Goal: Check status

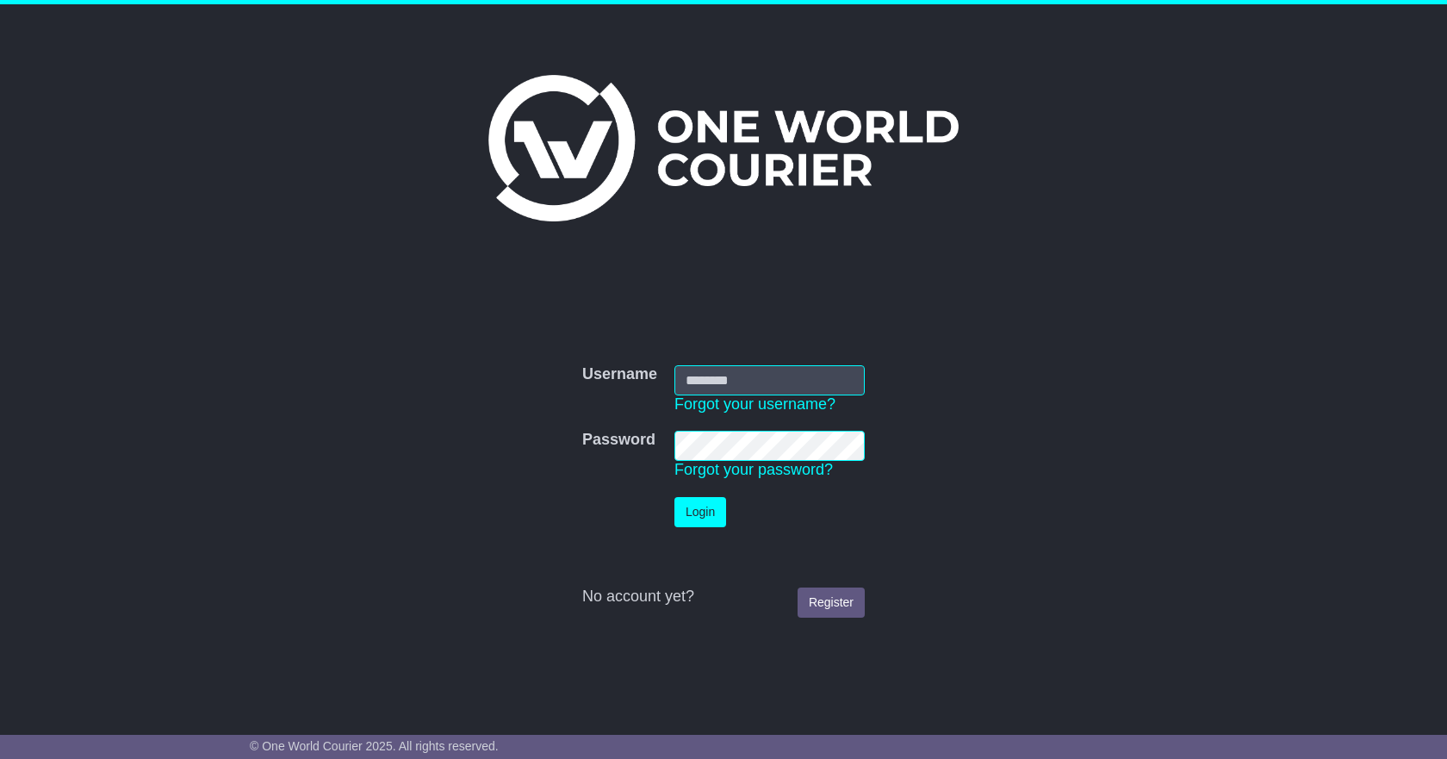
type input "**********"
click at [684, 509] on button "Login" at bounding box center [700, 512] width 52 height 30
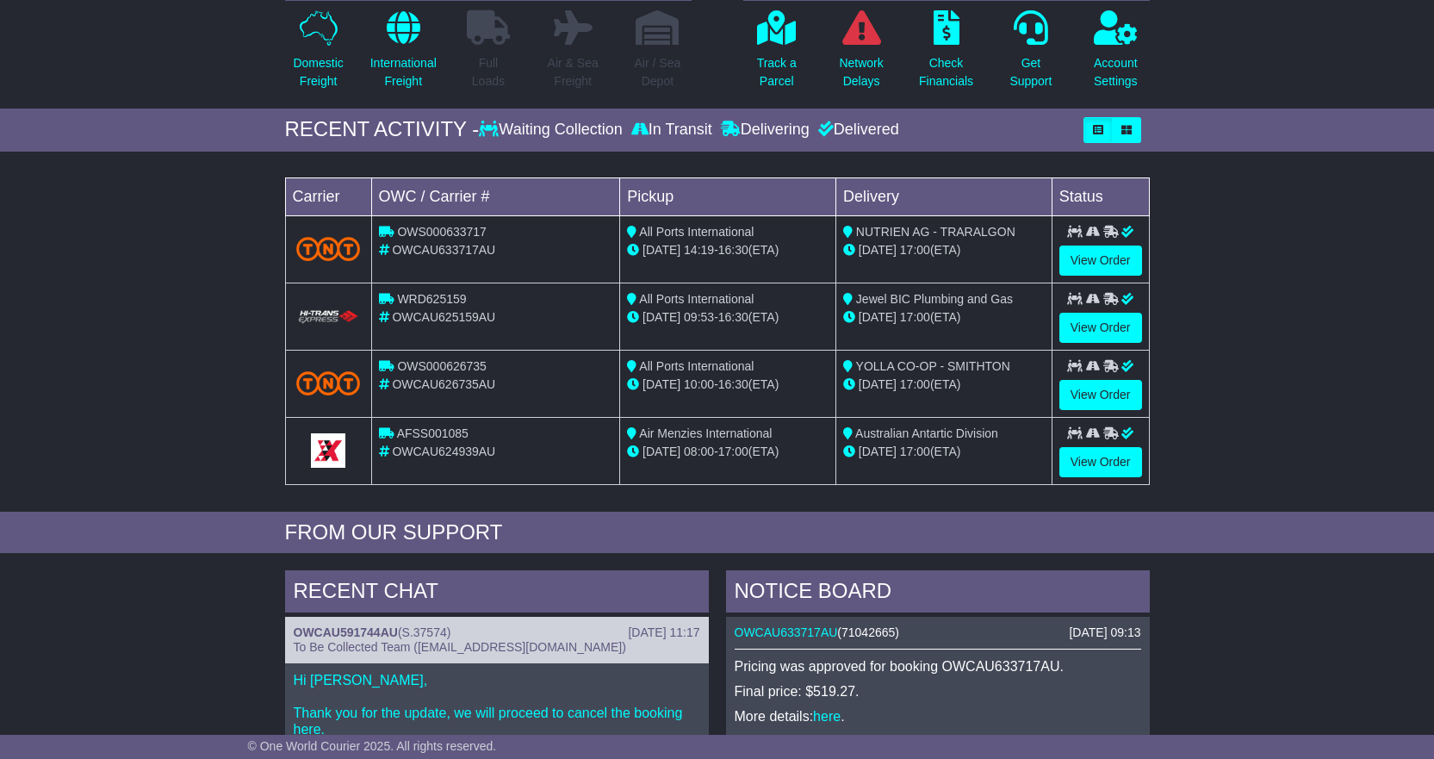
scroll to position [431, 0]
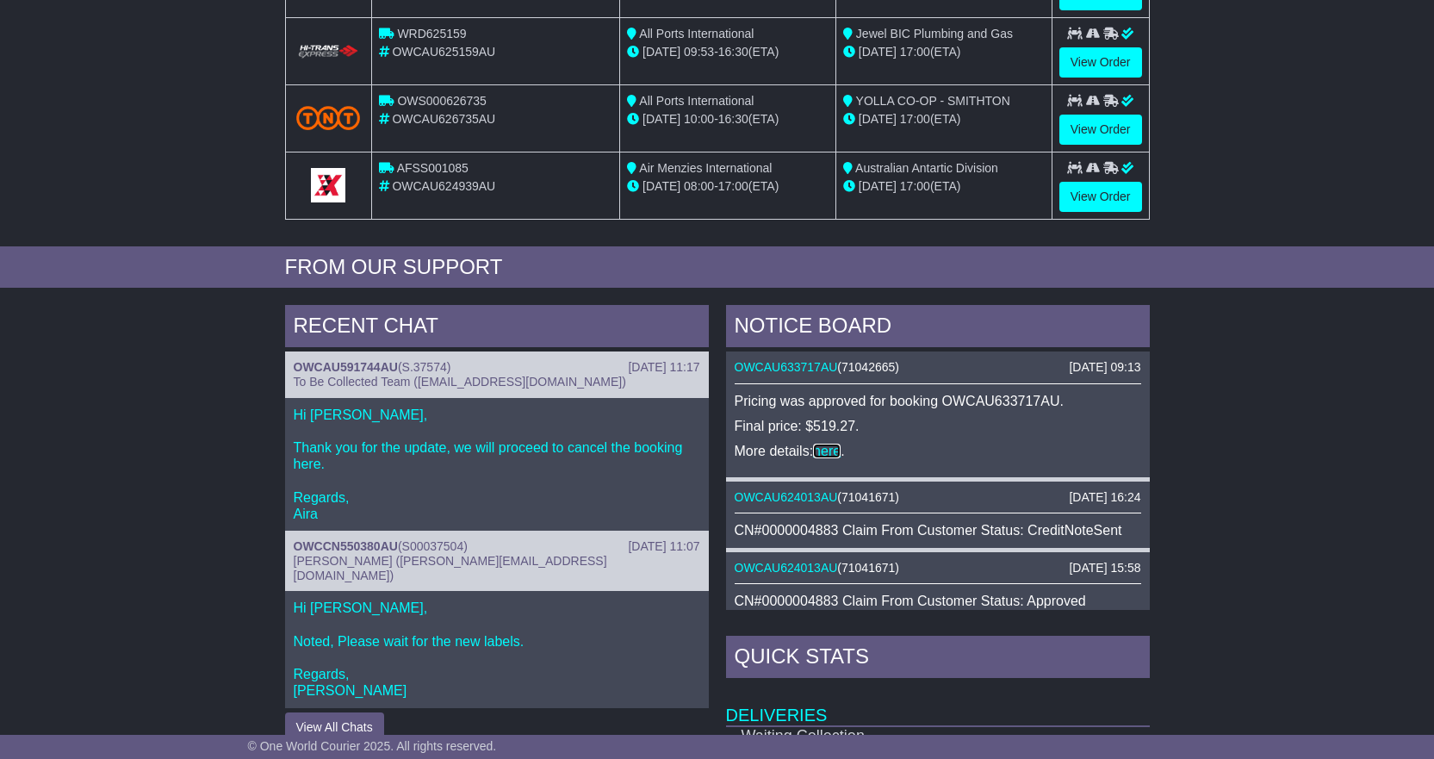
click at [829, 449] on link "here" at bounding box center [827, 451] width 28 height 15
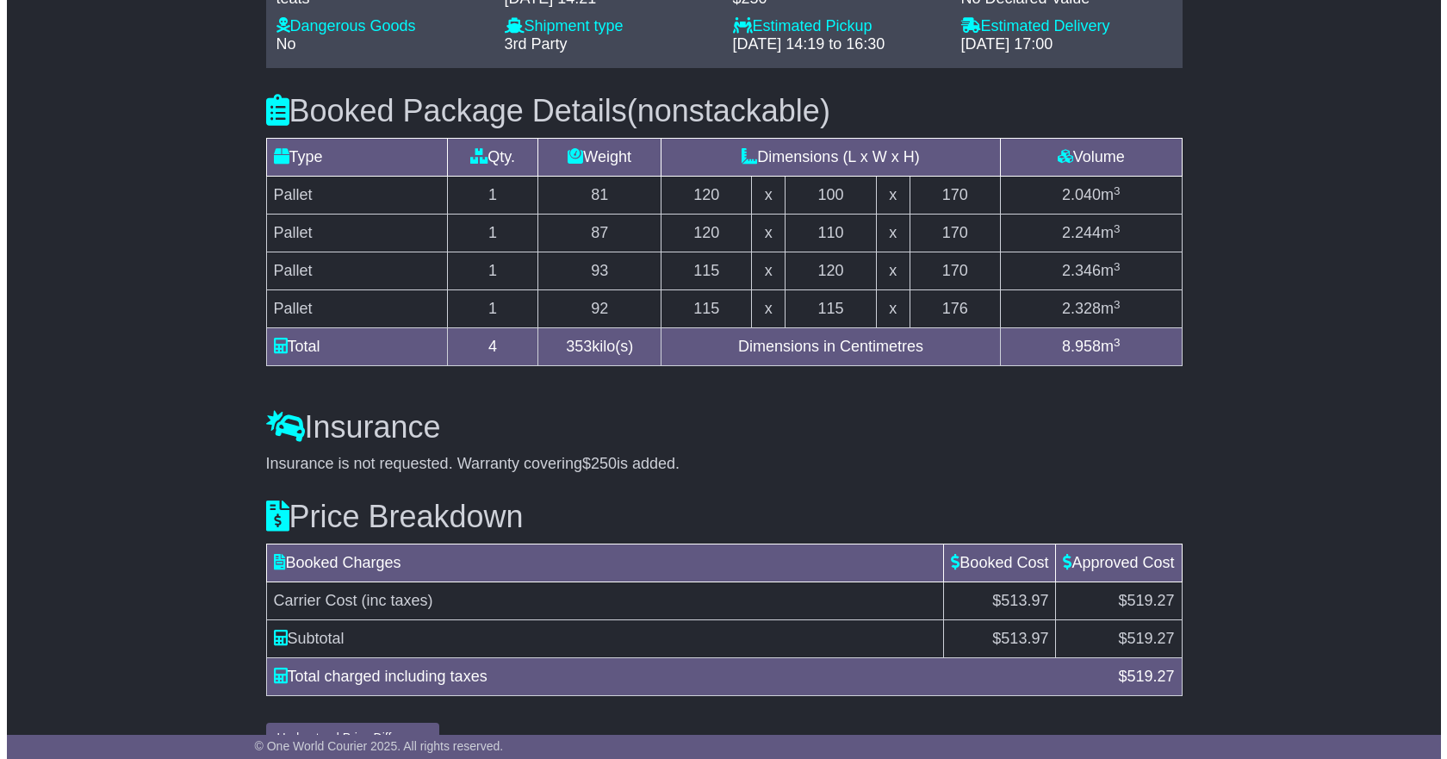
scroll to position [1532, 0]
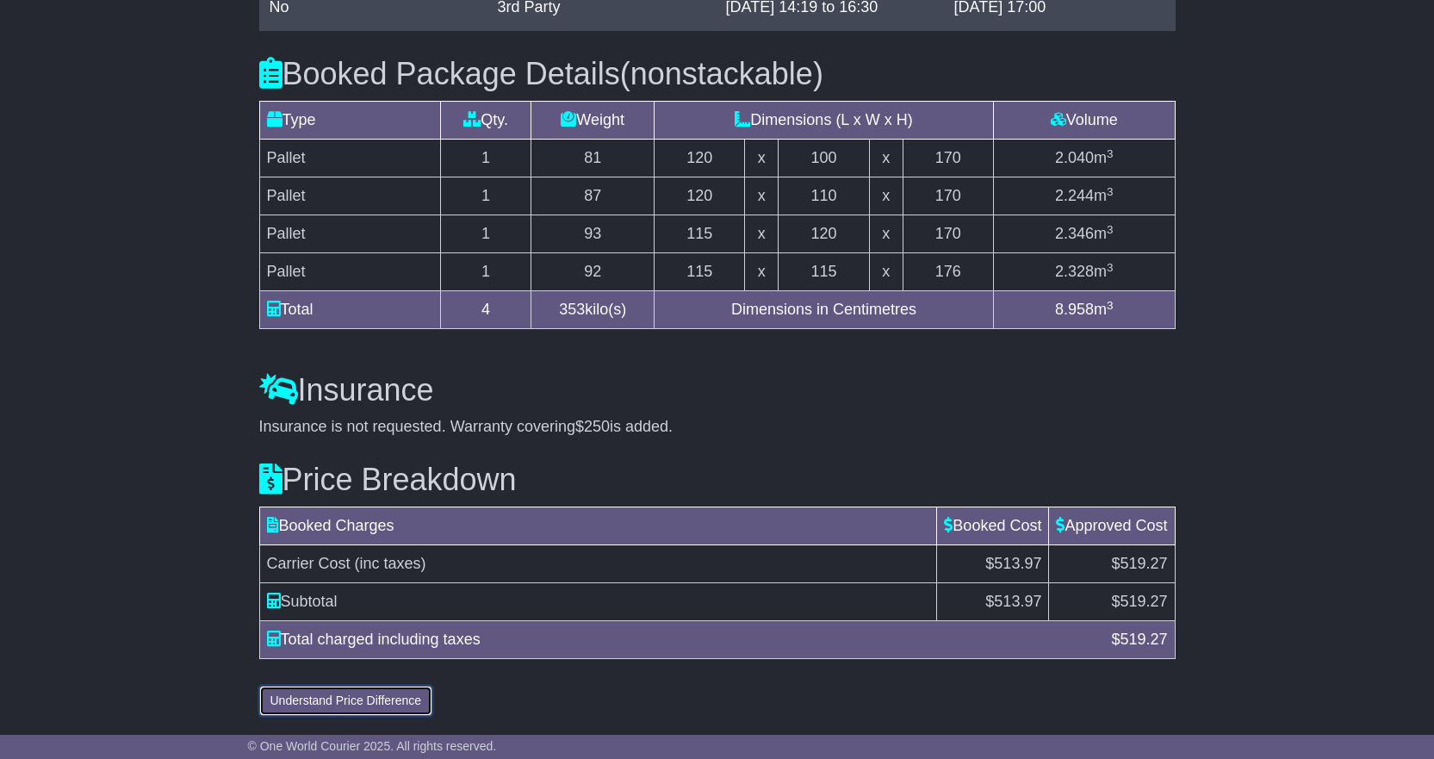
click at [413, 703] on button "Understand Price Difference" at bounding box center [346, 701] width 174 height 30
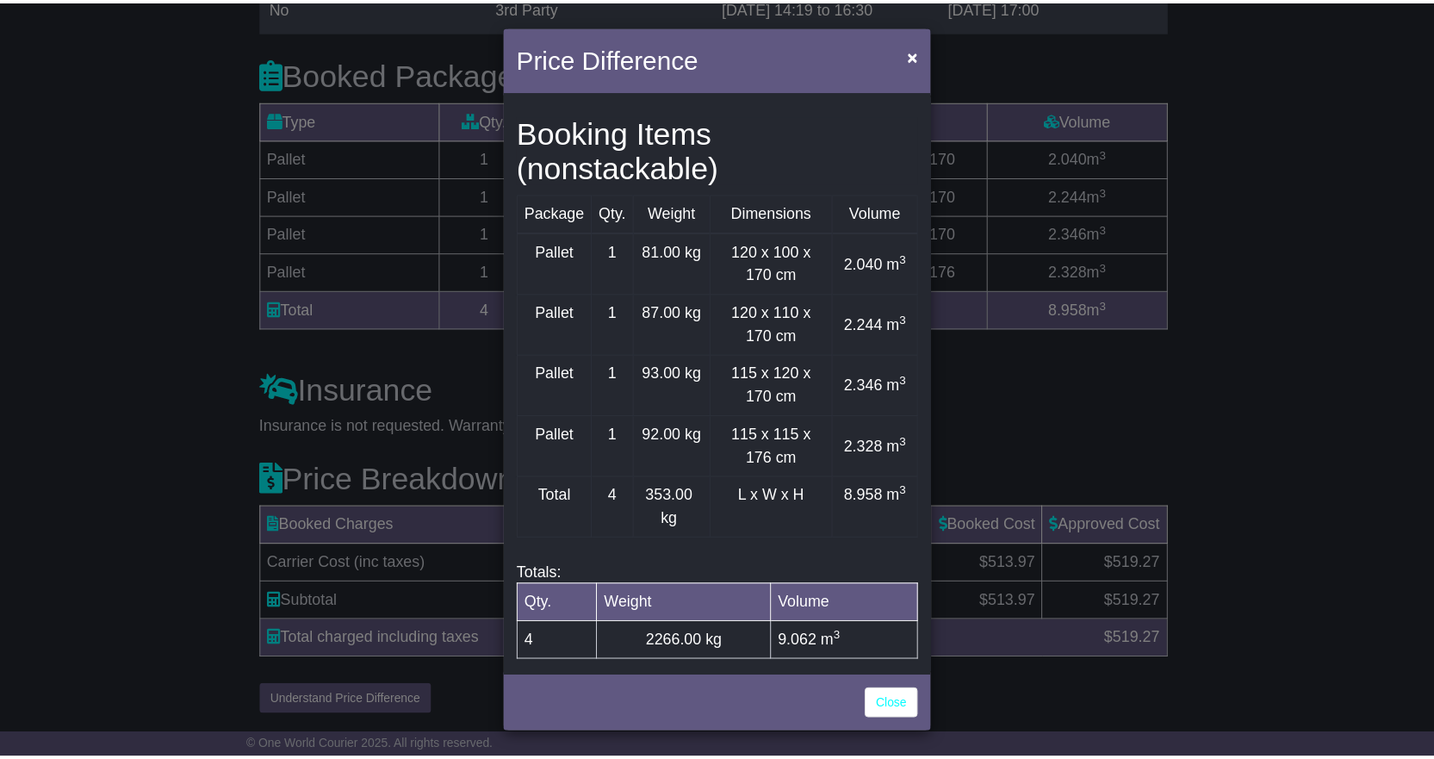
scroll to position [689, 0]
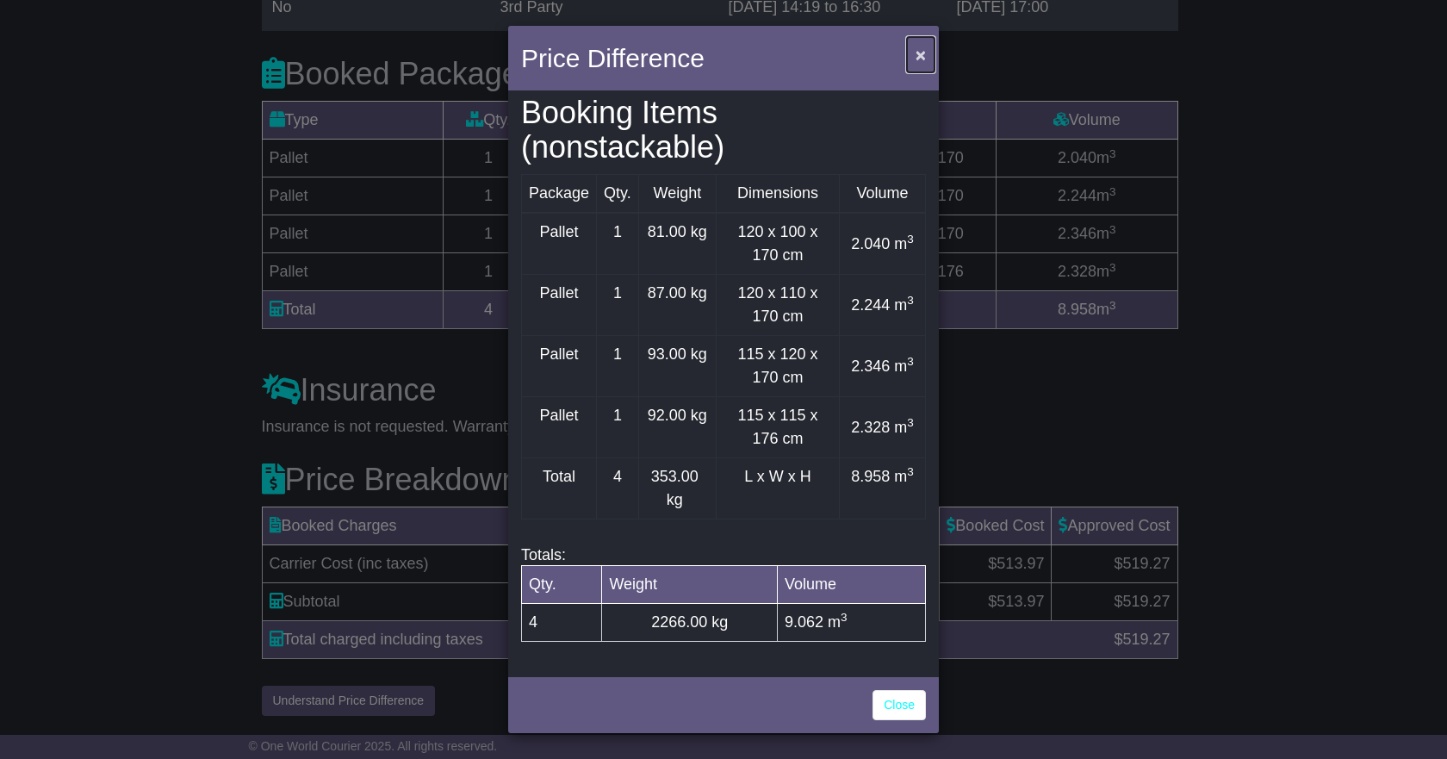
click at [919, 52] on span "×" at bounding box center [921, 55] width 10 height 20
